Goal: Information Seeking & Learning: Learn about a topic

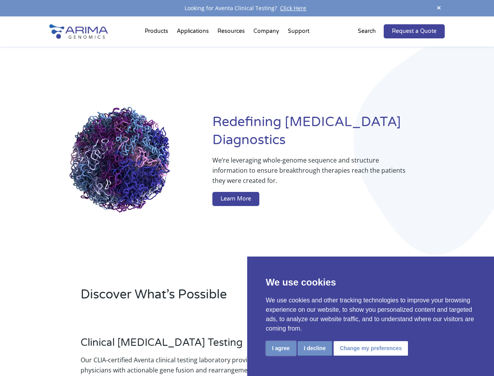
click at [281, 348] on button "I agree" at bounding box center [281, 348] width 30 height 14
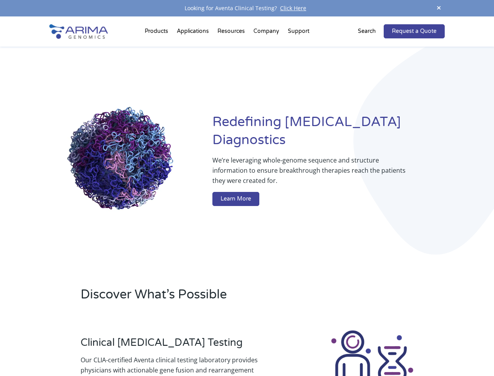
click at [315, 348] on div at bounding box center [372, 372] width 145 height 87
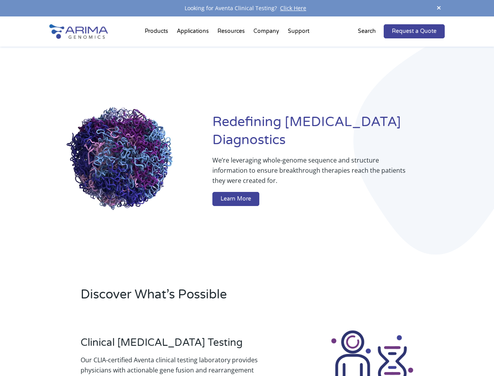
click at [370, 348] on img at bounding box center [372, 372] width 87 height 87
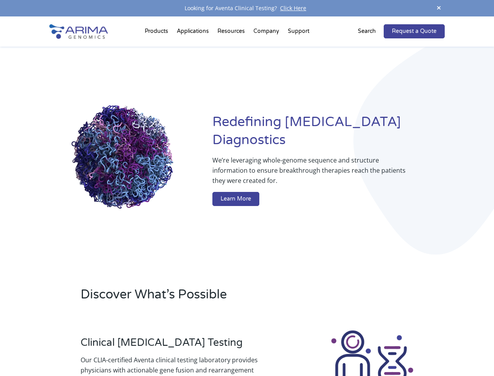
click at [439, 8] on span at bounding box center [439, 8] width 12 height 11
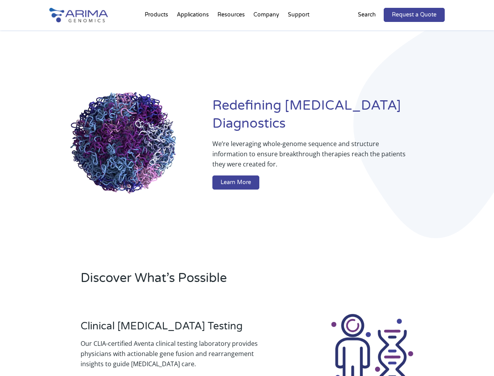
click at [158, 33] on div "Redefining [MEDICAL_DATA] Diagnostics We’re leveraging whole-genome sequence an…" at bounding box center [246, 144] width 395 height 229
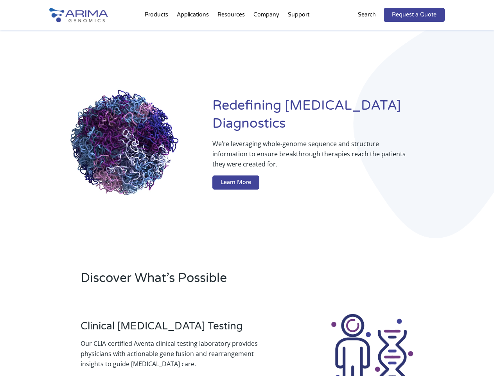
click at [232, 33] on div "Redefining [MEDICAL_DATA] Diagnostics We’re leveraging whole-genome sequence an…" at bounding box center [246, 144] width 395 height 229
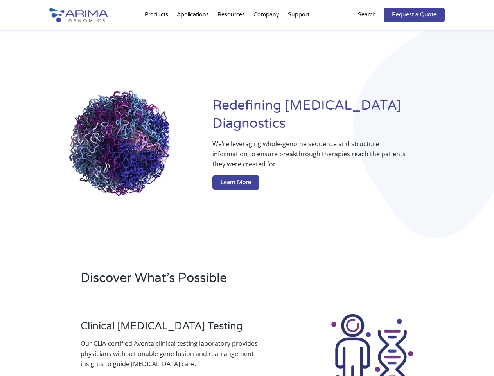
click at [267, 33] on div "Redefining [MEDICAL_DATA] Diagnostics We’re leveraging whole-genome sequence an…" at bounding box center [246, 144] width 395 height 229
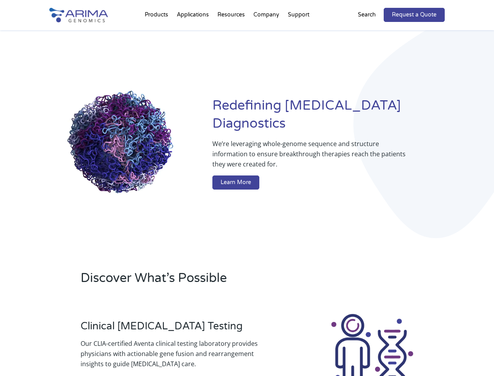
click at [299, 33] on div "Redefining [MEDICAL_DATA] Diagnostics We’re leveraging whole-genome sequence an…" at bounding box center [246, 144] width 395 height 229
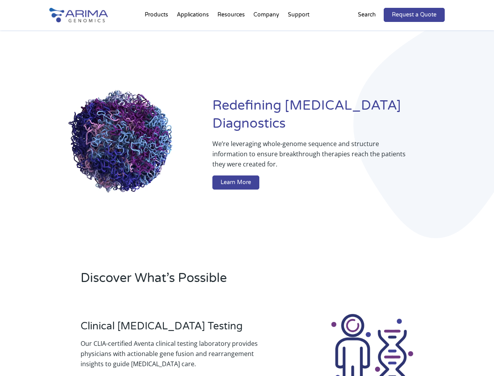
click at [372, 31] on div "Redefining [MEDICAL_DATA] Diagnostics We’re leveraging whole-genome sequence an…" at bounding box center [246, 144] width 395 height 229
